Goal: Go to known website: Go to known website

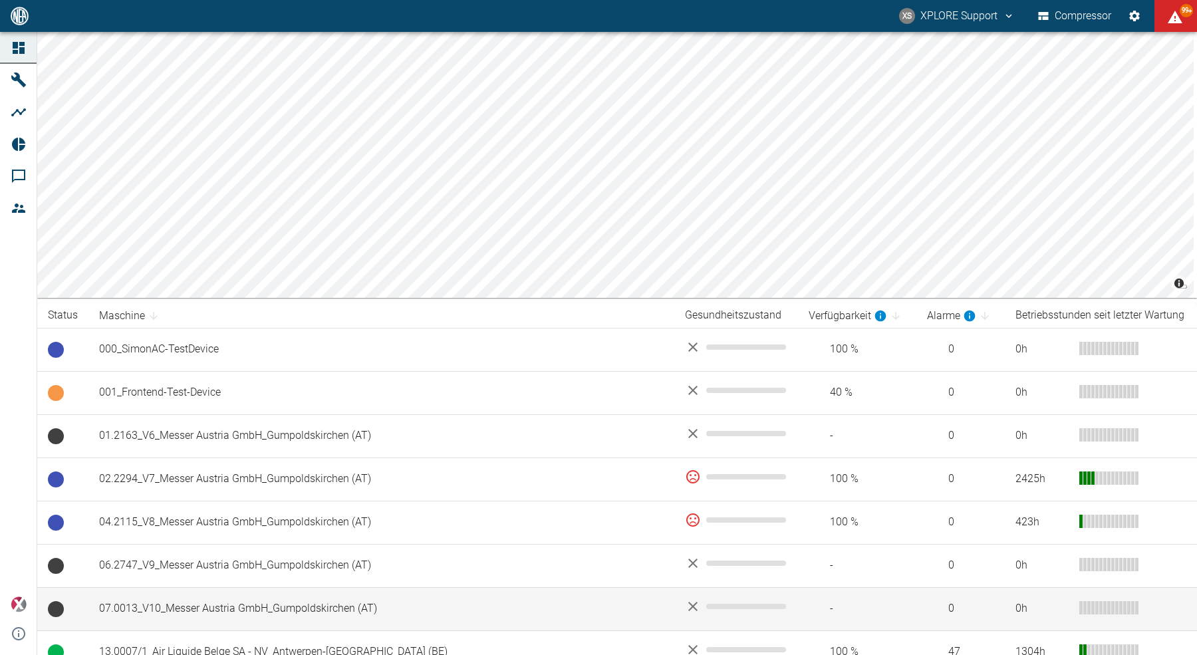
scroll to position [5, 0]
